Goal: Transaction & Acquisition: Subscribe to service/newsletter

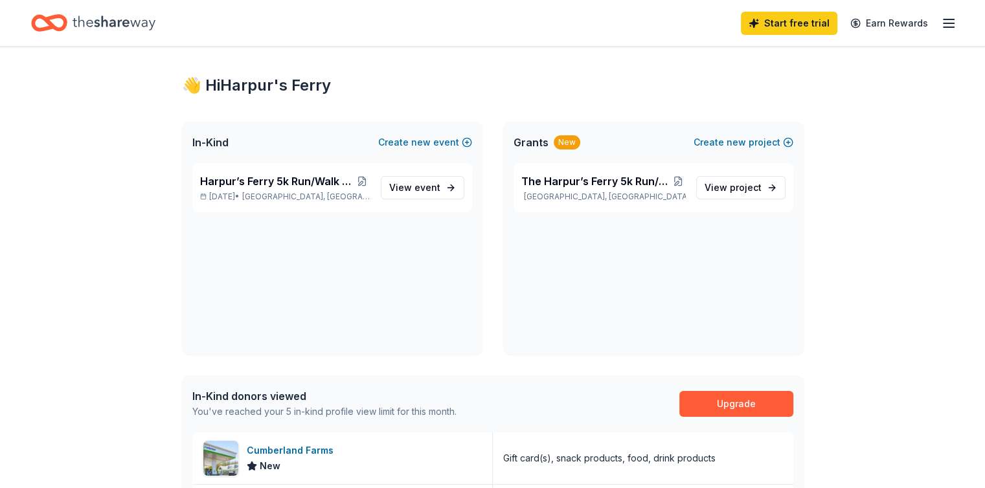
scroll to position [13, 0]
click at [425, 197] on link "View event" at bounding box center [423, 187] width 84 height 23
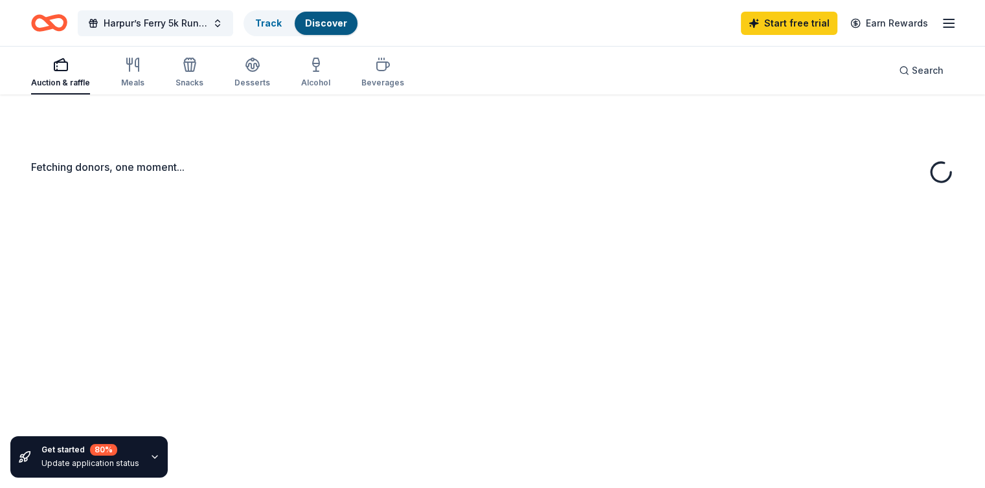
click at [422, 189] on div "Fetching donors, one moment..." at bounding box center [492, 174] width 923 height 31
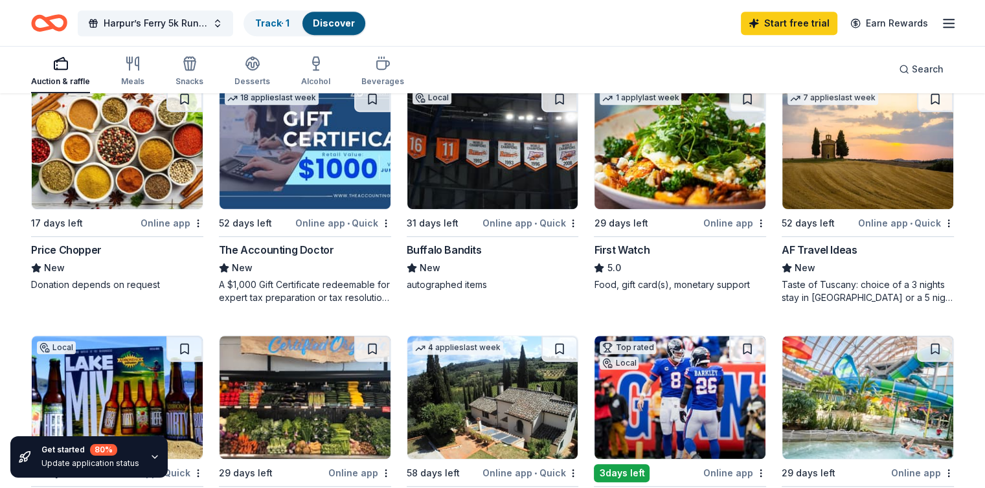
scroll to position [654, 0]
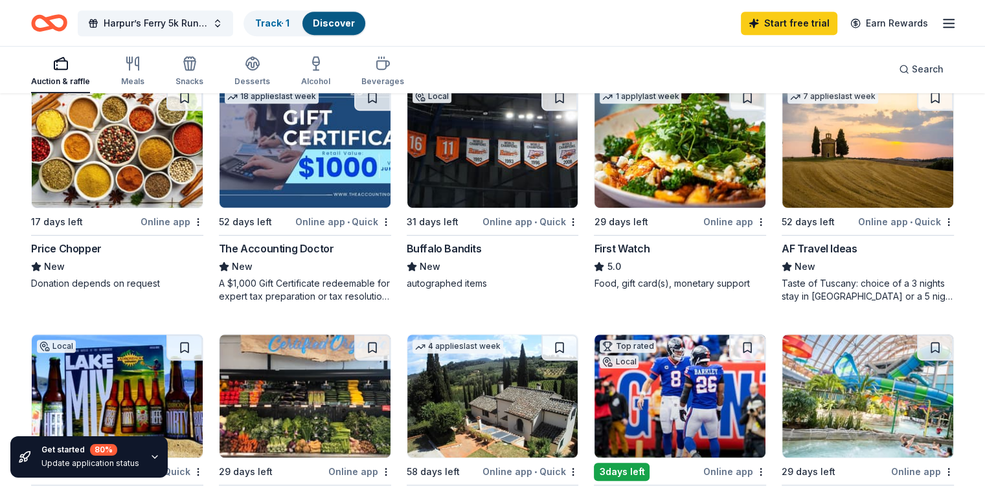
click at [122, 220] on div "17 days left" at bounding box center [84, 222] width 107 height 16
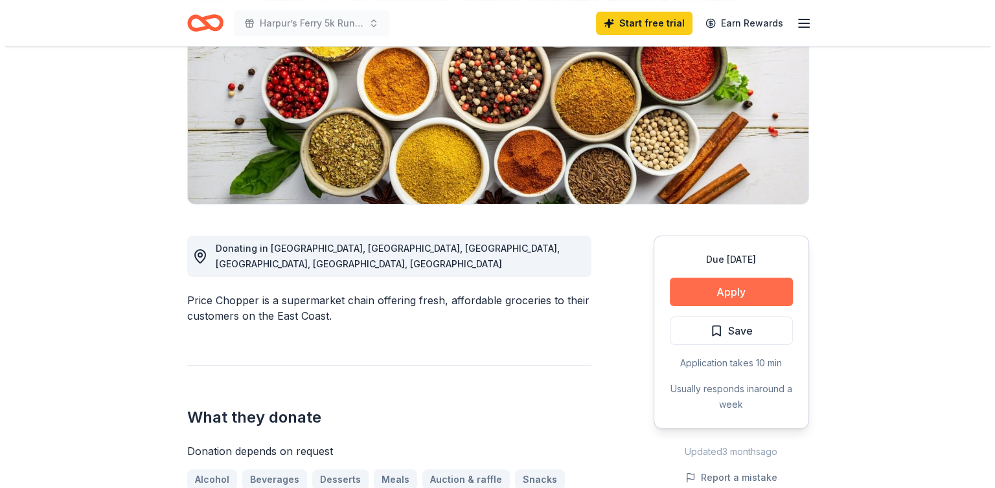
scroll to position [191, 0]
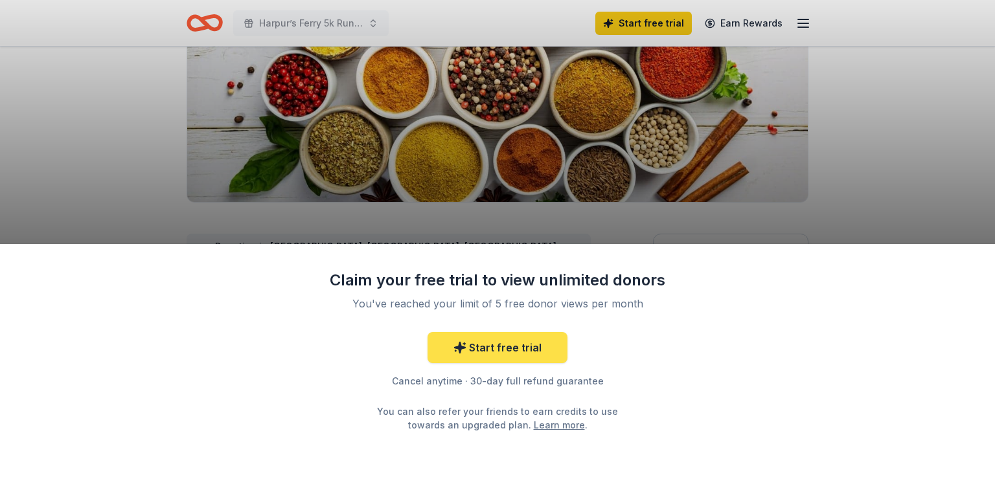
click at [499, 357] on link "Start free trial" at bounding box center [497, 347] width 140 height 31
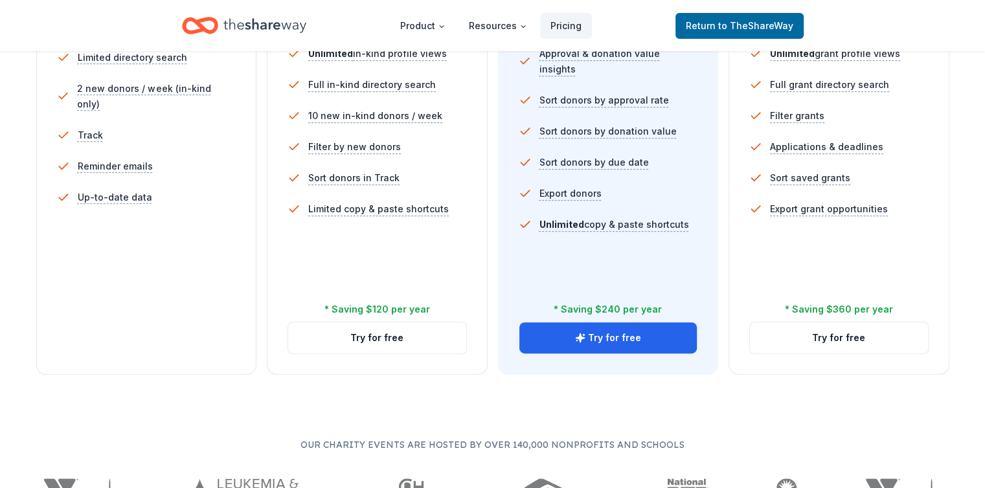
scroll to position [466, 0]
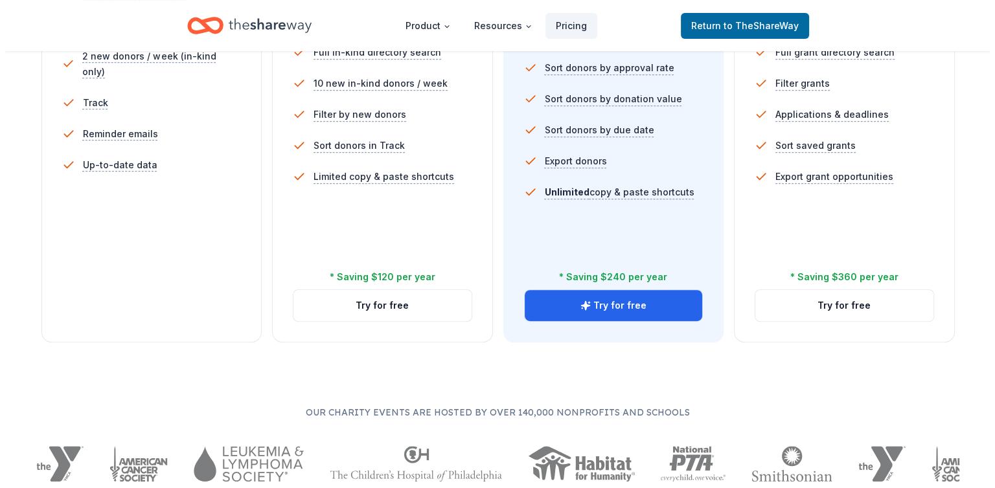
scroll to position [191, 0]
